Goal: Complete application form: Complete application form

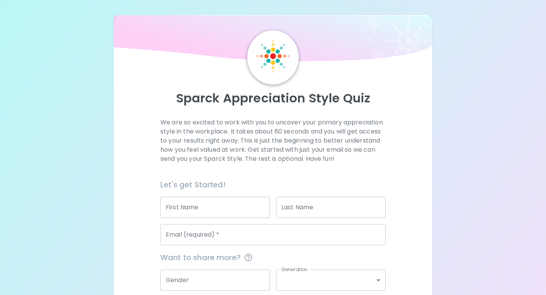
click at [214, 206] on input "First Name" at bounding box center [215, 207] width 110 height 21
click at [332, 209] on input "Last Name" at bounding box center [331, 207] width 110 height 21
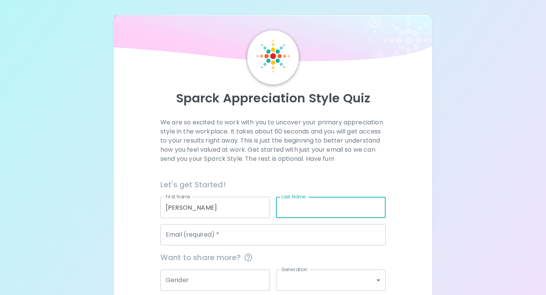
click at [234, 213] on input "[PERSON_NAME]" at bounding box center [215, 207] width 110 height 21
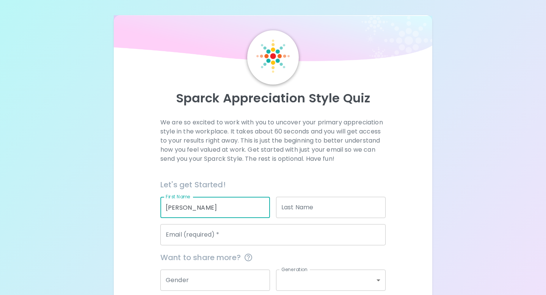
drag, startPoint x: 234, startPoint y: 213, endPoint x: 195, endPoint y: 210, distance: 38.4
click at [195, 210] on input "[PERSON_NAME]" at bounding box center [215, 207] width 110 height 21
type input "[PERSON_NAME]"
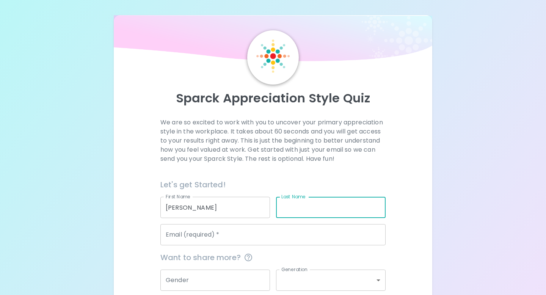
click at [299, 208] on input "Last Name" at bounding box center [331, 207] width 110 height 21
paste input "[PERSON_NAME]"
type input "[PERSON_NAME]"
click at [271, 235] on input "Email (required)   *" at bounding box center [272, 234] width 225 height 21
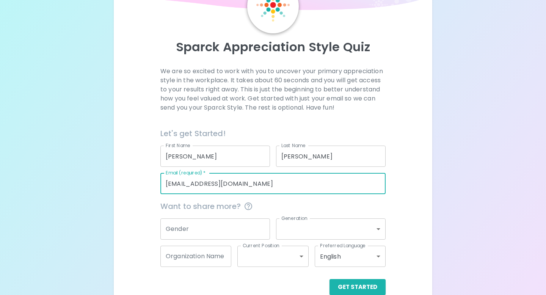
scroll to position [52, 0]
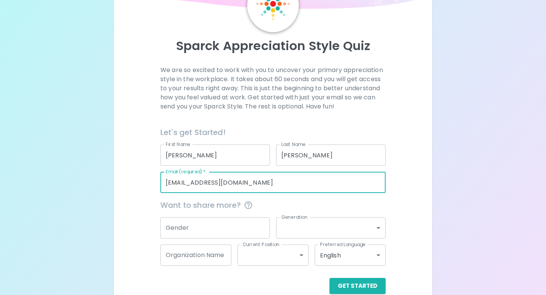
type input "[EMAIL_ADDRESS][DOMAIN_NAME]"
click at [195, 233] on input "Gender" at bounding box center [215, 227] width 110 height 21
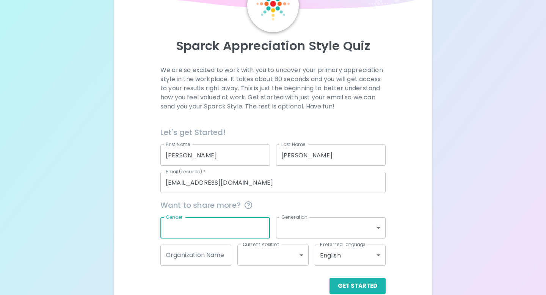
scroll to position [66, 0]
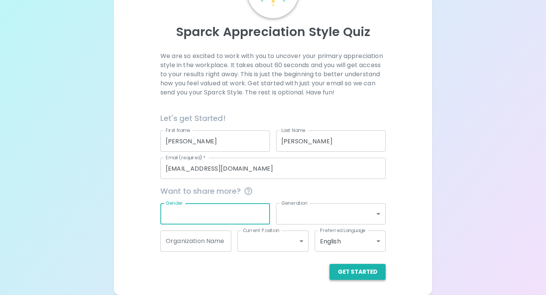
click at [370, 273] on button "Get Started" at bounding box center [357, 272] width 56 height 16
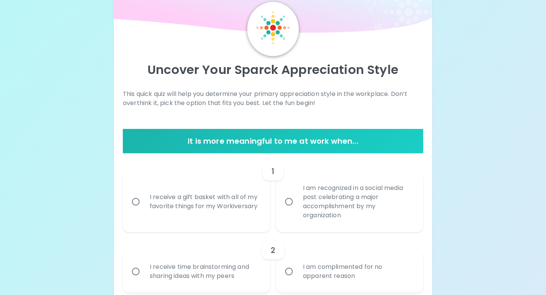
scroll to position [48, 0]
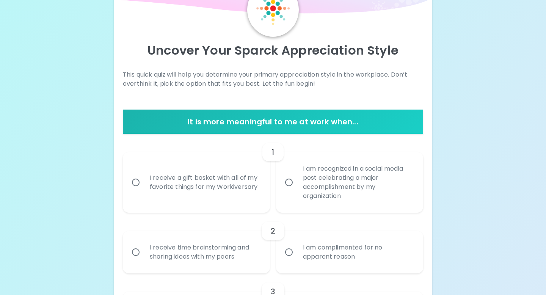
click at [231, 192] on div "I receive a gift basket with all of my favorite things for my Workiversary" at bounding box center [205, 182] width 122 height 36
click at [144, 190] on input "I receive a gift basket with all of my favorite things for my Workiversary" at bounding box center [136, 182] width 16 height 16
radio input "true"
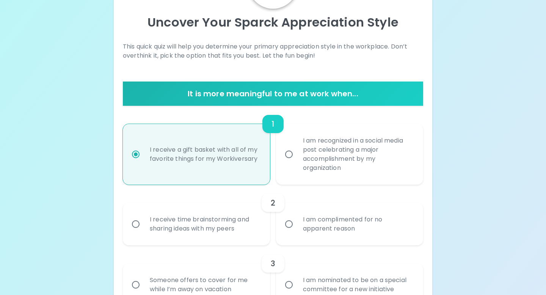
scroll to position [108, 0]
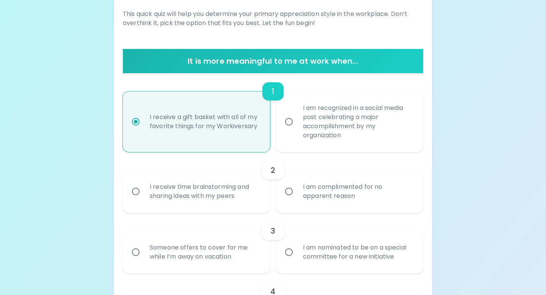
click at [312, 129] on div "I am recognized in a social media post celebrating a major accomplishment by my…" at bounding box center [358, 121] width 122 height 55
click at [297, 129] on input "I am recognized in a social media post celebrating a major accomplishment by my…" at bounding box center [289, 122] width 16 height 16
radio input "true"
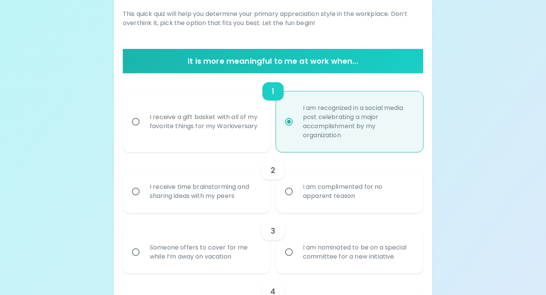
click at [237, 129] on div "I receive a gift basket with all of my favorite things for my Workiversary" at bounding box center [205, 122] width 122 height 36
click at [144, 129] on input "I receive a gift basket with all of my favorite things for my Workiversary" at bounding box center [136, 122] width 16 height 16
radio input "true"
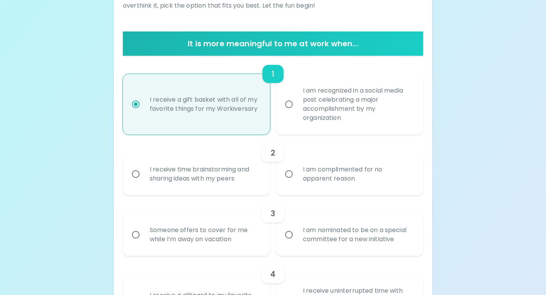
scroll to position [126, 0]
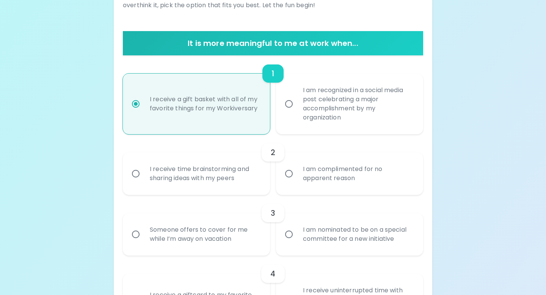
click at [259, 182] on div "I receive time brainstorming and sharing ideas with my peers" at bounding box center [205, 173] width 122 height 36
click at [144, 182] on input "I receive time brainstorming and sharing ideas with my peers" at bounding box center [136, 174] width 16 height 16
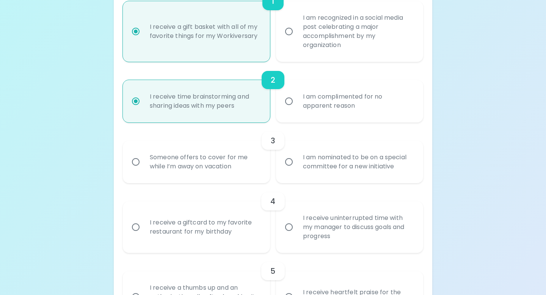
scroll to position [199, 0]
radio input "true"
click at [333, 166] on div "I am nominated to be on a special committee for a new initiative" at bounding box center [358, 161] width 122 height 36
click at [297, 166] on input "I am nominated to be on a special committee for a new initiative" at bounding box center [289, 162] width 16 height 16
radio input "false"
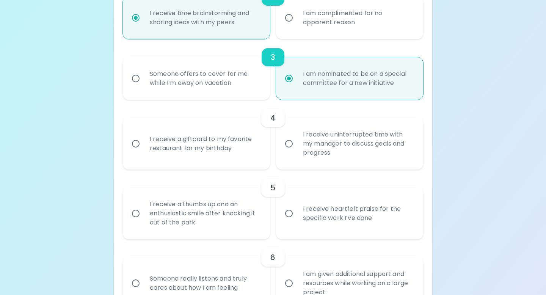
scroll to position [282, 0]
radio input "true"
click at [235, 139] on div "I receive a giftcard to my favorite restaurant for my birthday" at bounding box center [205, 143] width 122 height 36
click at [144, 139] on input "I receive a giftcard to my favorite restaurant for my birthday" at bounding box center [136, 143] width 16 height 16
radio input "false"
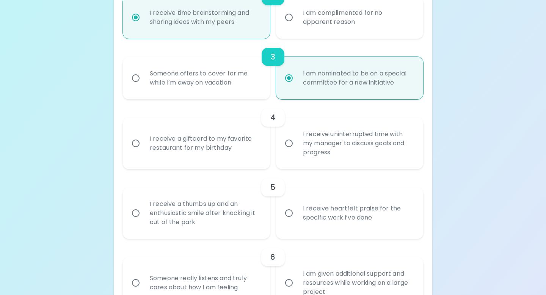
radio input "false"
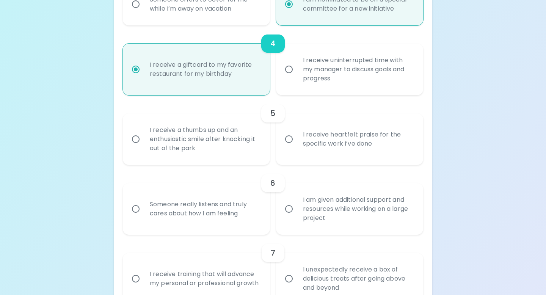
scroll to position [362, 0]
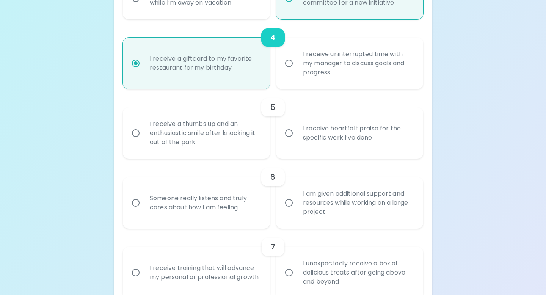
radio input "true"
click at [240, 139] on div "I receive a thumbs up and an enthusiastic smile after knocking it out of the pa…" at bounding box center [205, 132] width 122 height 45
click at [144, 139] on input "I receive a thumbs up and an enthusiastic smile after knocking it out of the pa…" at bounding box center [136, 133] width 16 height 16
radio input "false"
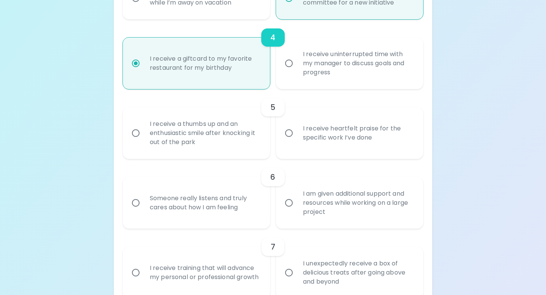
radio input "false"
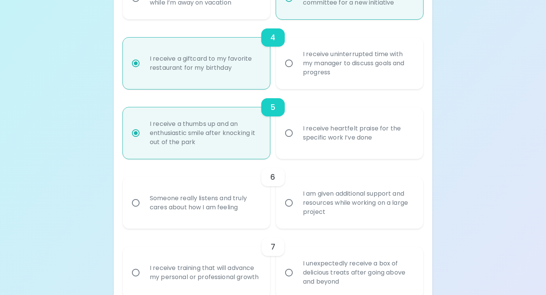
scroll to position [423, 0]
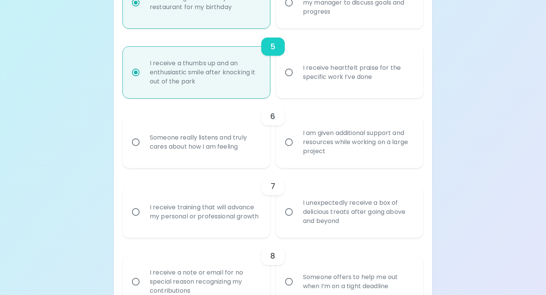
radio input "true"
click at [346, 76] on div "I receive heartfelt praise for the specific work I’ve done" at bounding box center [358, 72] width 122 height 36
click at [297, 76] on input "I receive heartfelt praise for the specific work I’ve done" at bounding box center [289, 72] width 16 height 16
radio input "false"
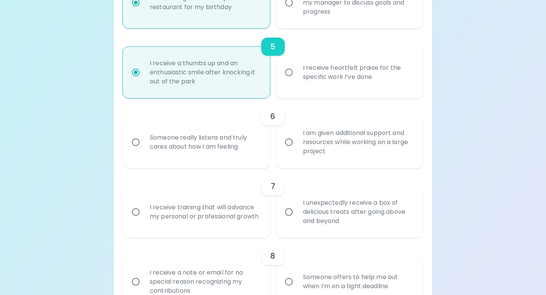
radio input "false"
radio input "true"
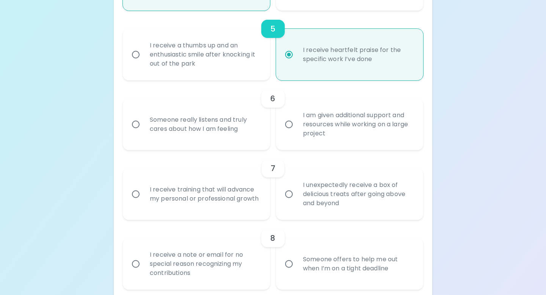
scroll to position [446, 0]
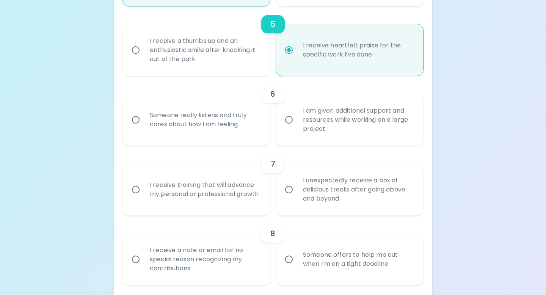
radio input "true"
click at [255, 125] on div "Someone really listens and truly cares about how I am feeling" at bounding box center [205, 120] width 122 height 36
click at [144, 125] on input "Someone really listens and truly cares about how I am feeling" at bounding box center [136, 120] width 16 height 16
radio input "false"
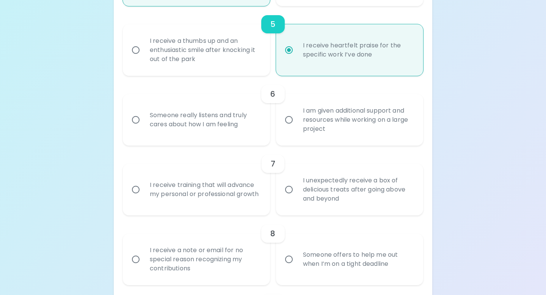
radio input "false"
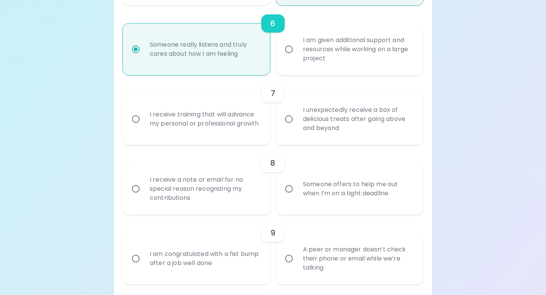
scroll to position [516, 0]
radio input "true"
click at [247, 123] on div "I receive training that will advance my personal or professional growth" at bounding box center [205, 118] width 122 height 36
click at [144, 123] on input "I receive training that will advance my personal or professional growth" at bounding box center [136, 119] width 16 height 16
radio input "false"
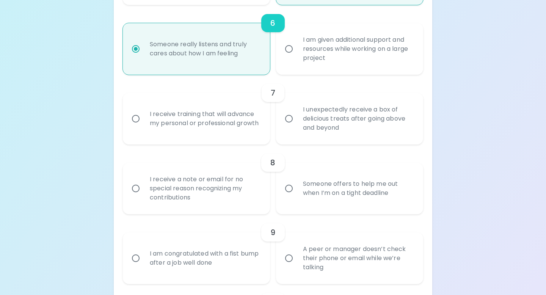
radio input "false"
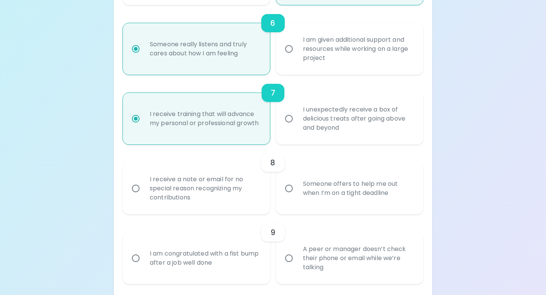
scroll to position [577, 0]
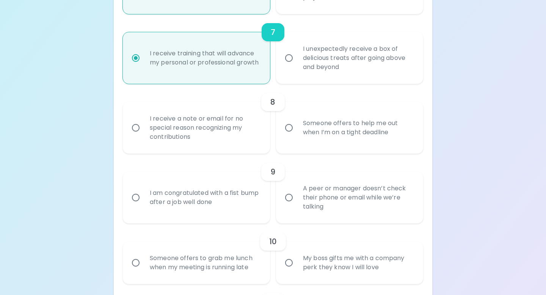
radio input "true"
click at [238, 135] on div "I receive a note or email for no special reason recognizing my contributions" at bounding box center [205, 127] width 122 height 45
click at [144, 135] on input "I receive a note or email for no special reason recognizing my contributions" at bounding box center [136, 128] width 16 height 16
radio input "false"
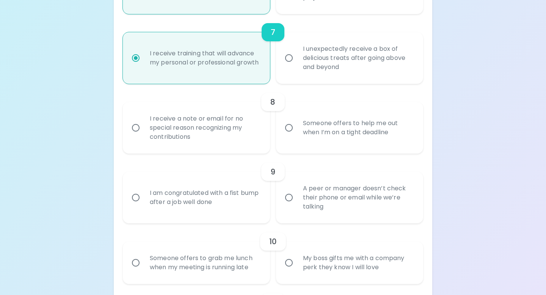
radio input "false"
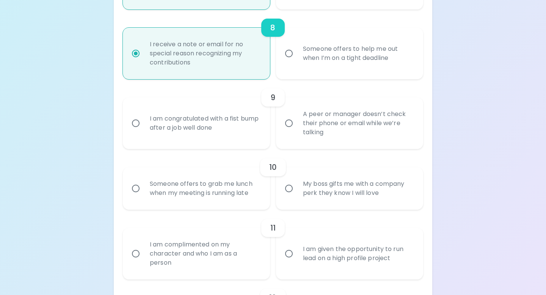
scroll to position [652, 0]
radio input "true"
click at [316, 123] on div "A peer or manager doesn’t check their phone or email while we’re talking" at bounding box center [358, 122] width 122 height 45
click at [297, 123] on input "A peer or manager doesn’t check their phone or email while we’re talking" at bounding box center [289, 123] width 16 height 16
radio input "false"
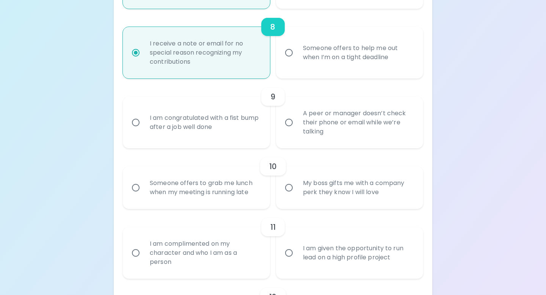
radio input "false"
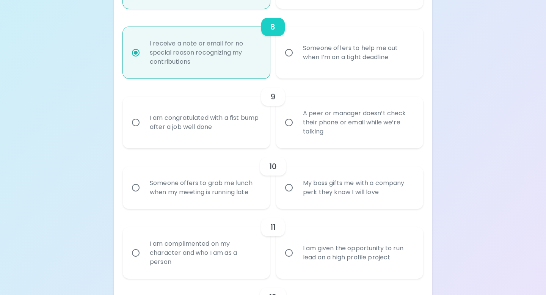
radio input "false"
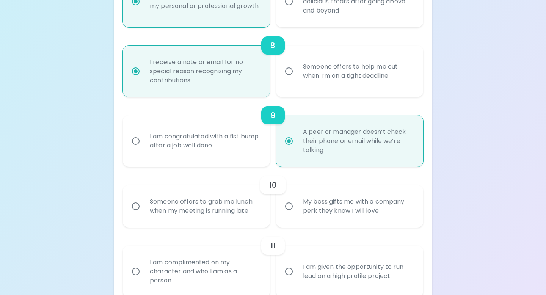
scroll to position [703, 0]
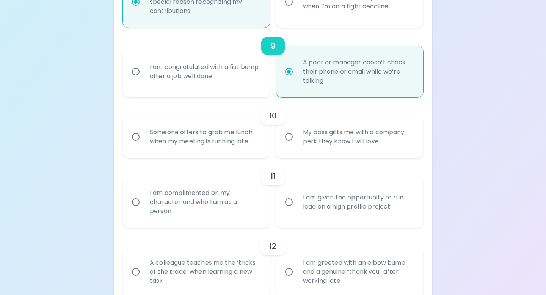
radio input "true"
click at [325, 140] on div "My boss gifts me with a company perk they know I will love" at bounding box center [358, 137] width 122 height 36
click at [297, 140] on input "My boss gifts me with a company perk they know I will love" at bounding box center [289, 137] width 16 height 16
radio input "false"
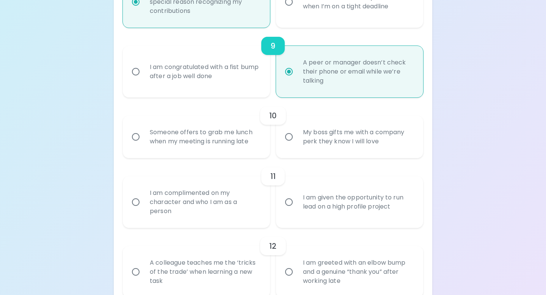
radio input "false"
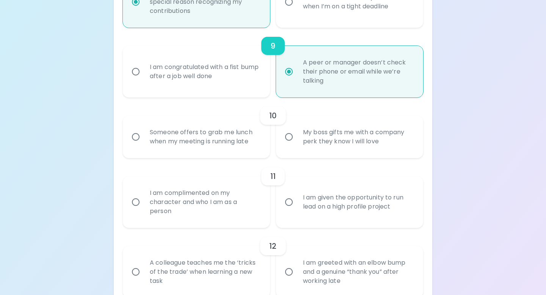
radio input "false"
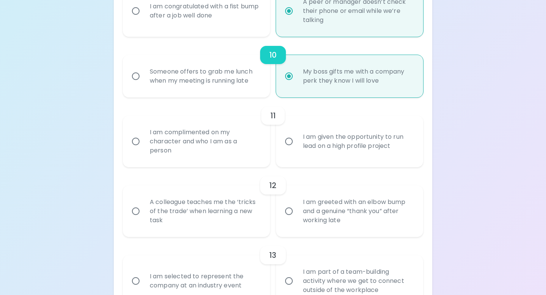
scroll to position [797, 0]
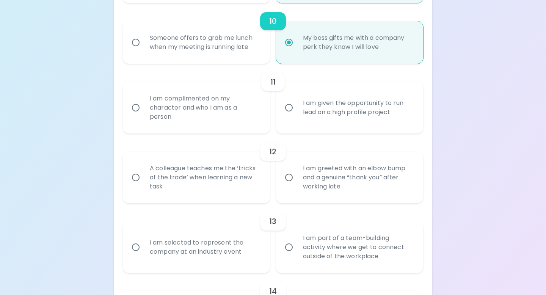
radio input "true"
click at [214, 118] on div "I am complimented on my character and who I am as a person" at bounding box center [205, 107] width 122 height 45
click at [144, 116] on input "I am complimented on my character and who I am as a person" at bounding box center [136, 108] width 16 height 16
radio input "false"
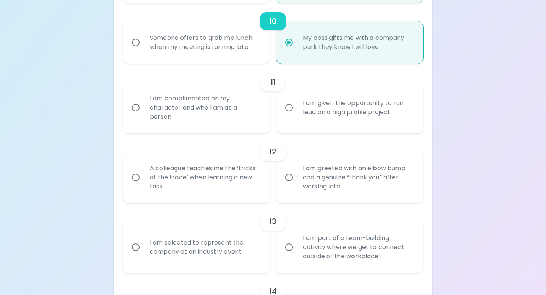
radio input "false"
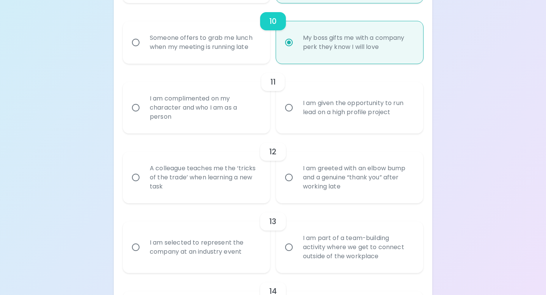
radio input "false"
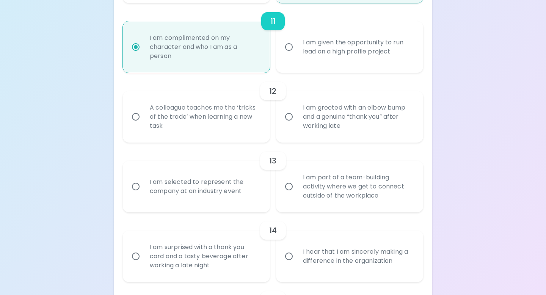
scroll to position [876, 0]
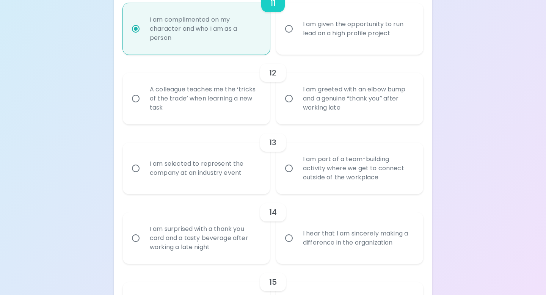
radio input "true"
click at [233, 108] on div "A colleague teaches me the ‘tricks of the trade’ when learning a new task" at bounding box center [205, 98] width 122 height 45
click at [144, 107] on input "A colleague teaches me the ‘tricks of the trade’ when learning a new task" at bounding box center [136, 99] width 16 height 16
radio input "false"
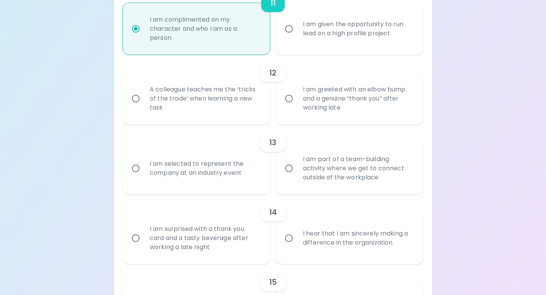
radio input "false"
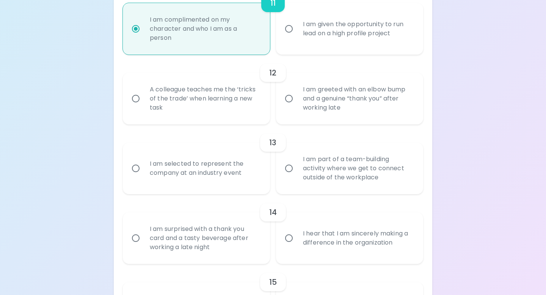
radio input "false"
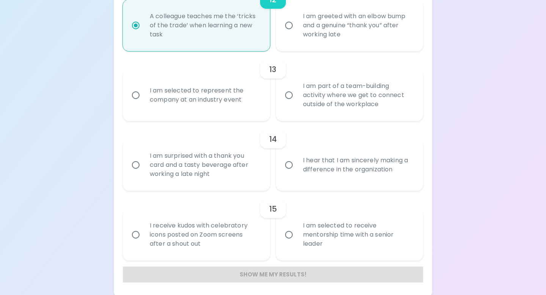
scroll to position [952, 0]
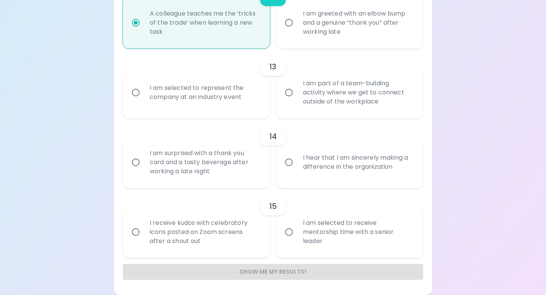
radio input "true"
click at [365, 96] on div "I am part of a team-building activity where we get to connect outside of the wo…" at bounding box center [358, 92] width 122 height 45
click at [297, 96] on input "I am part of a team-building activity where we get to connect outside of the wo…" at bounding box center [289, 93] width 16 height 16
radio input "false"
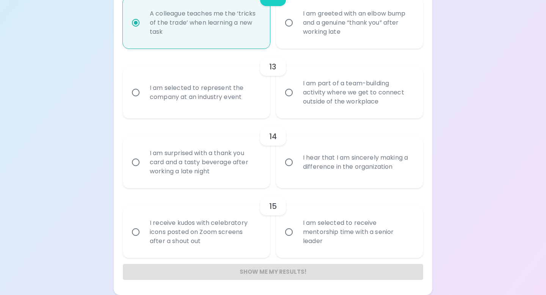
radio input "false"
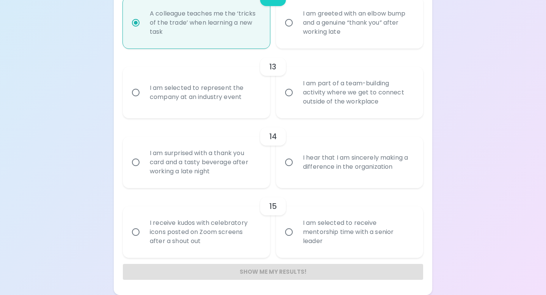
radio input "false"
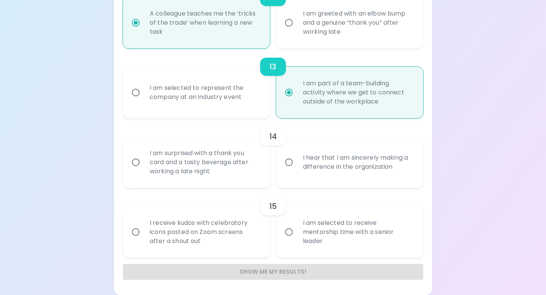
radio input "true"
click at [227, 168] on div "I am surprised with a thank you card and a tasty beverage after working a late …" at bounding box center [205, 162] width 122 height 45
click at [144, 168] on input "I am surprised with a thank you card and a tasty beverage after working a late …" at bounding box center [136, 162] width 16 height 16
radio input "false"
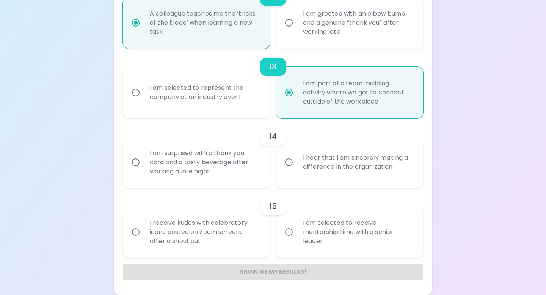
radio input "false"
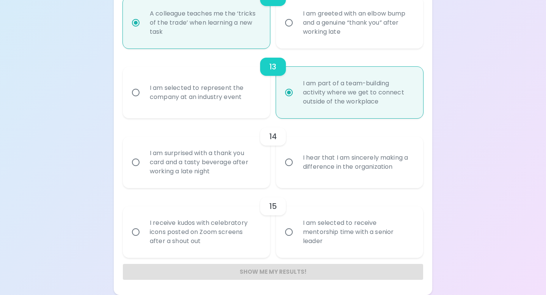
radio input "false"
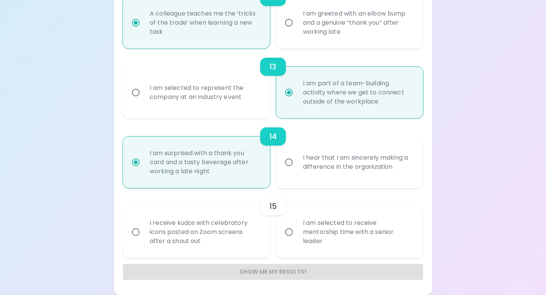
radio input "true"
click at [324, 240] on div "I am selected to receive mentorship time with a senior leader" at bounding box center [358, 231] width 122 height 45
click at [297, 240] on input "I am selected to receive mentorship time with a senior leader" at bounding box center [289, 232] width 16 height 16
radio input "false"
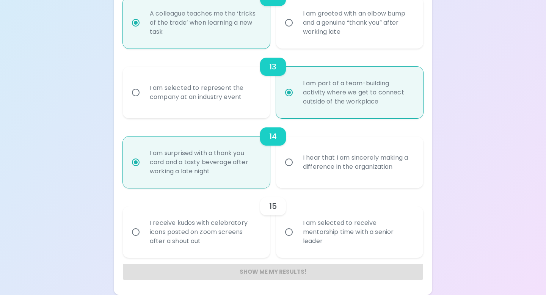
radio input "false"
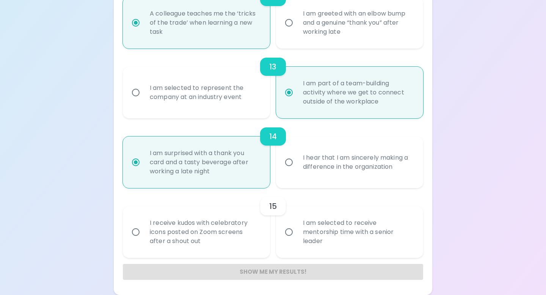
radio input "false"
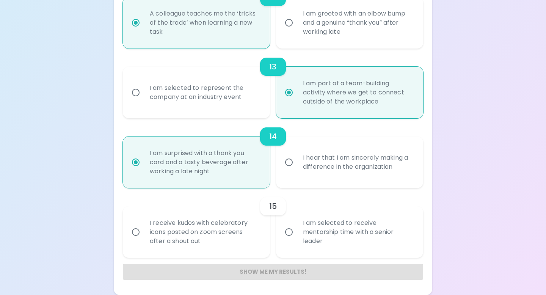
radio input "false"
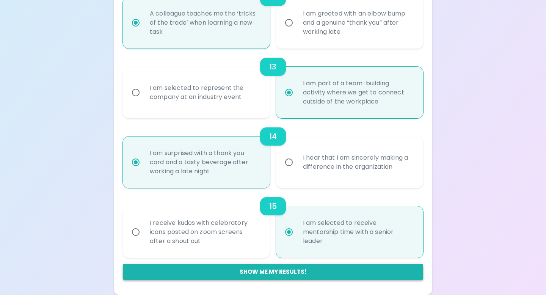
radio input "true"
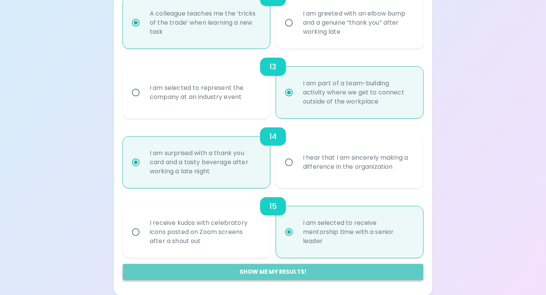
click at [291, 278] on button "Show me my results!" at bounding box center [273, 272] width 300 height 16
radio input "false"
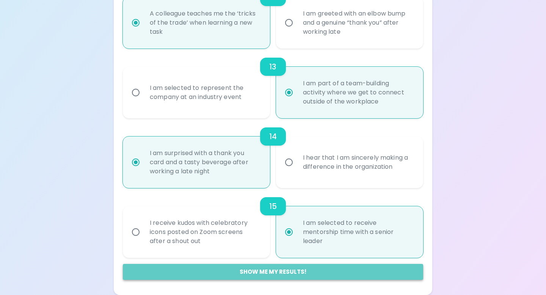
radio input "false"
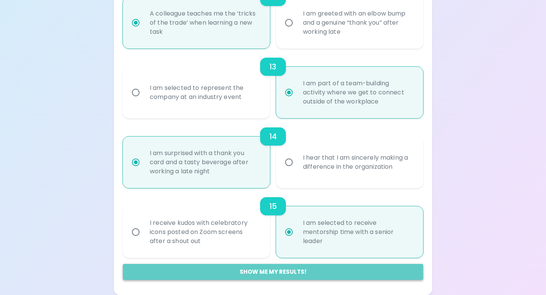
radio input "false"
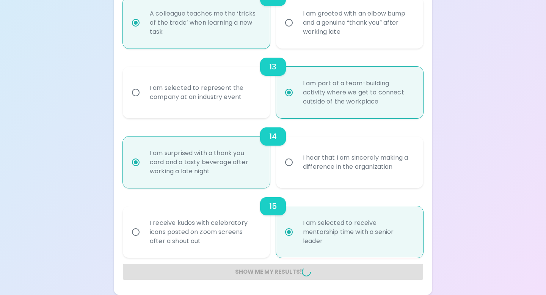
radio input "false"
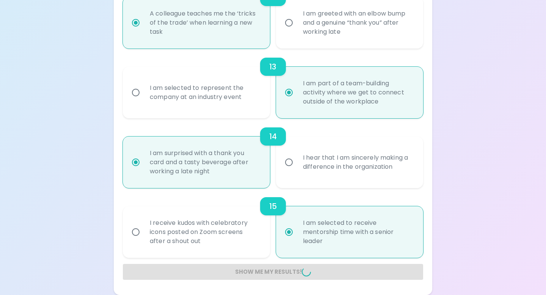
radio input "false"
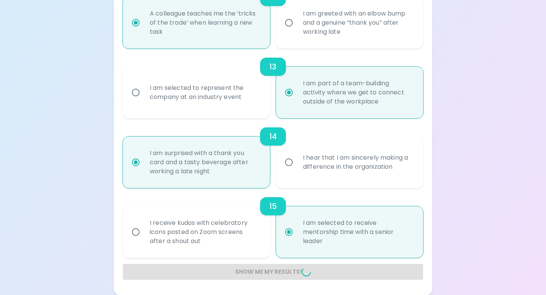
radio input "false"
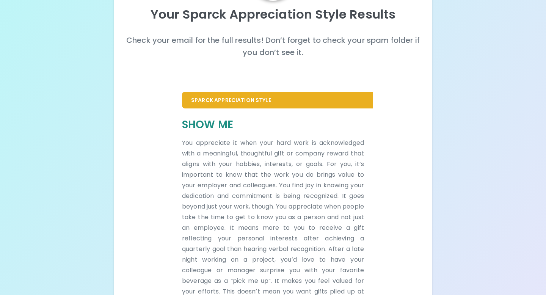
scroll to position [0, 0]
